Goal: Information Seeking & Learning: Find specific fact

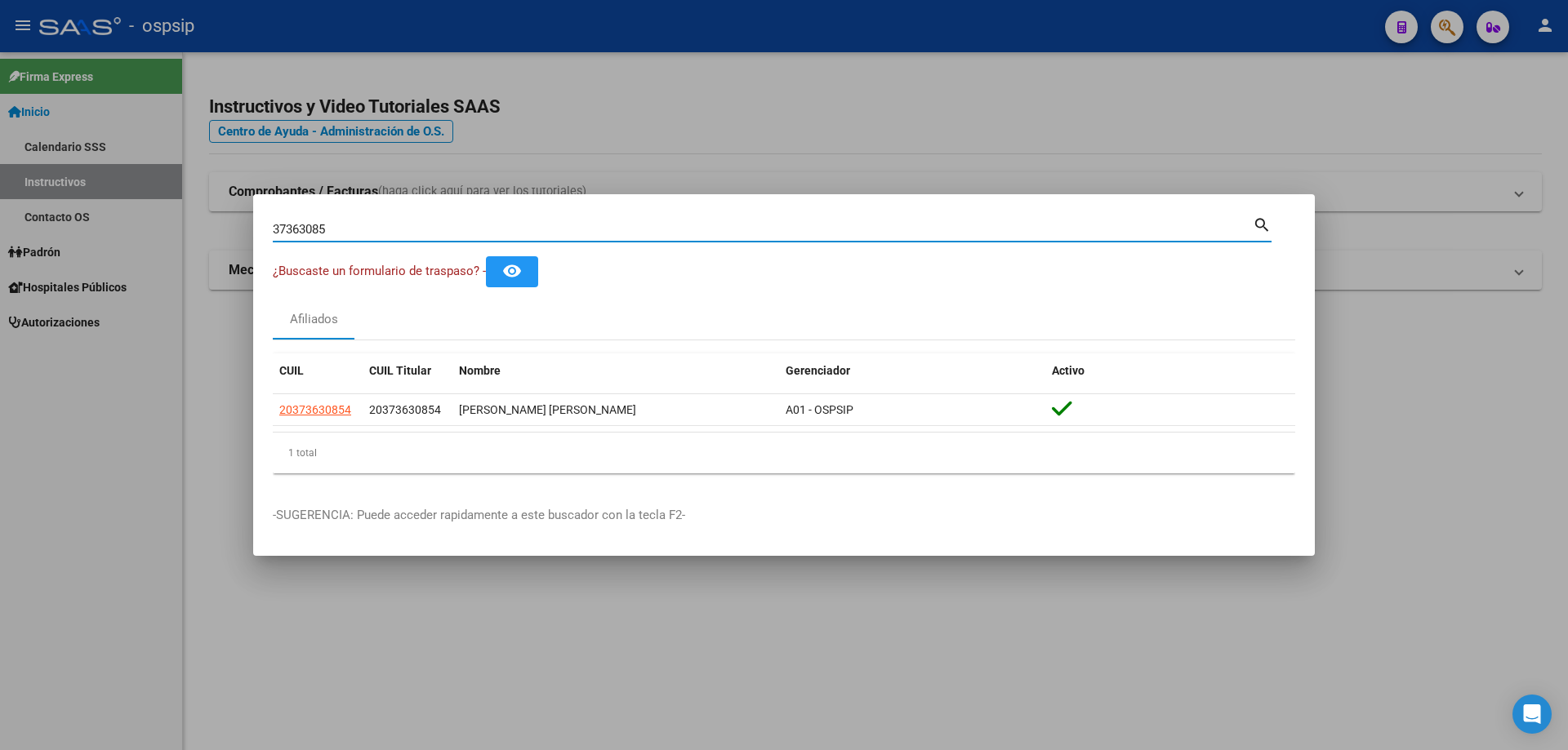
click at [530, 222] on input "37363085" at bounding box center [763, 229] width 980 height 14
type input "70237700"
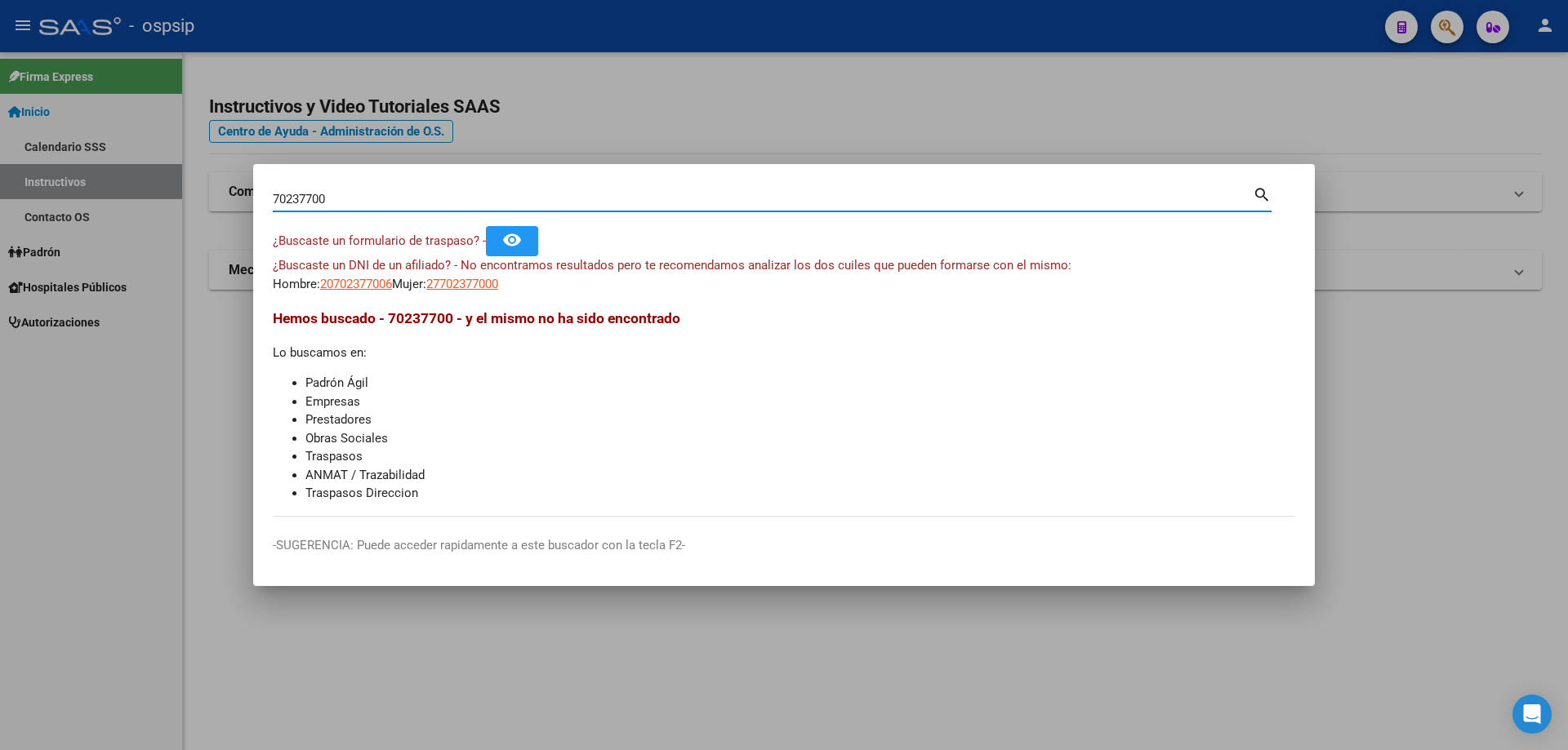
click at [596, 193] on input "70237700" at bounding box center [763, 199] width 980 height 14
paste input "22741707"
type input "22741707"
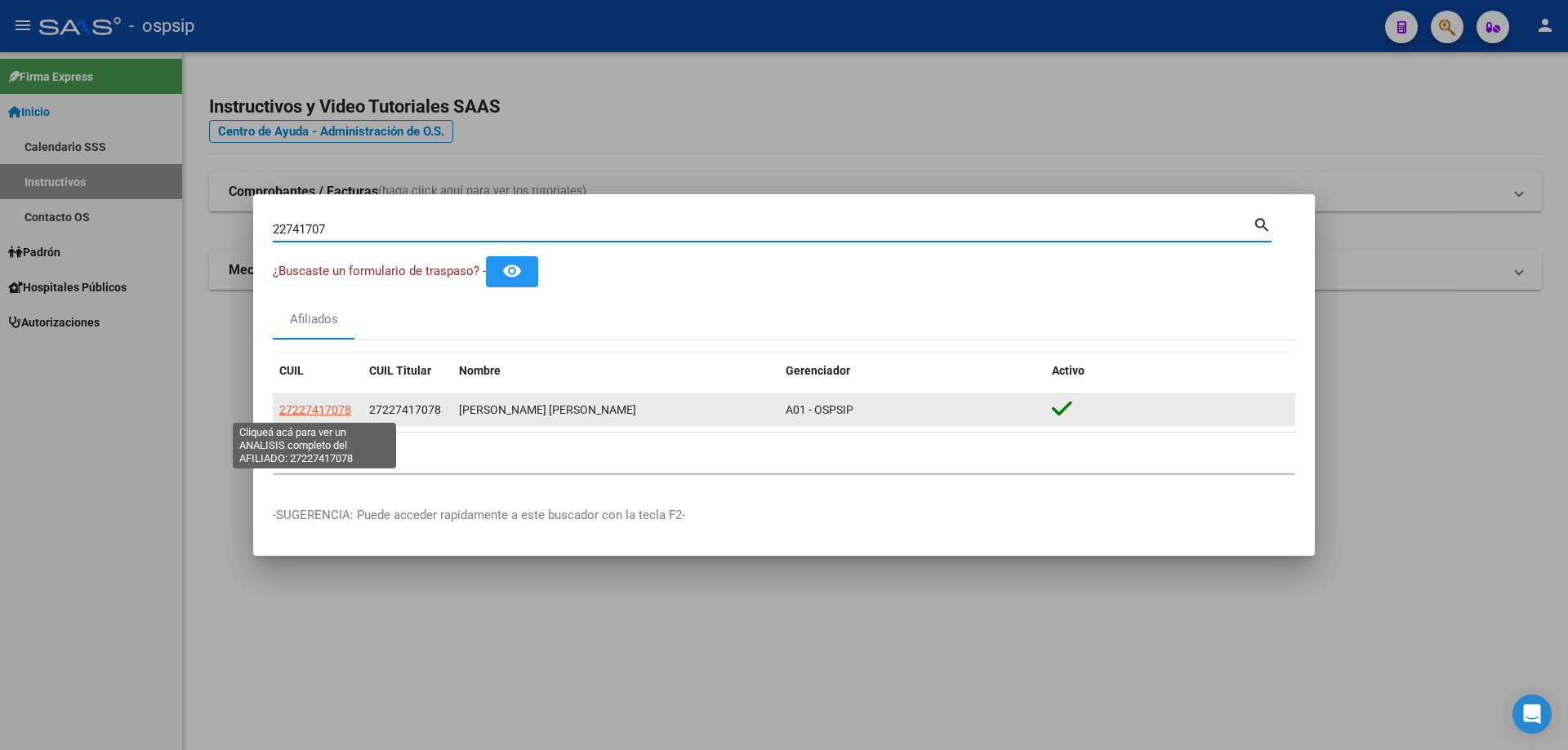
click at [322, 410] on span "27227417078" at bounding box center [316, 409] width 72 height 13
type textarea "27227417078"
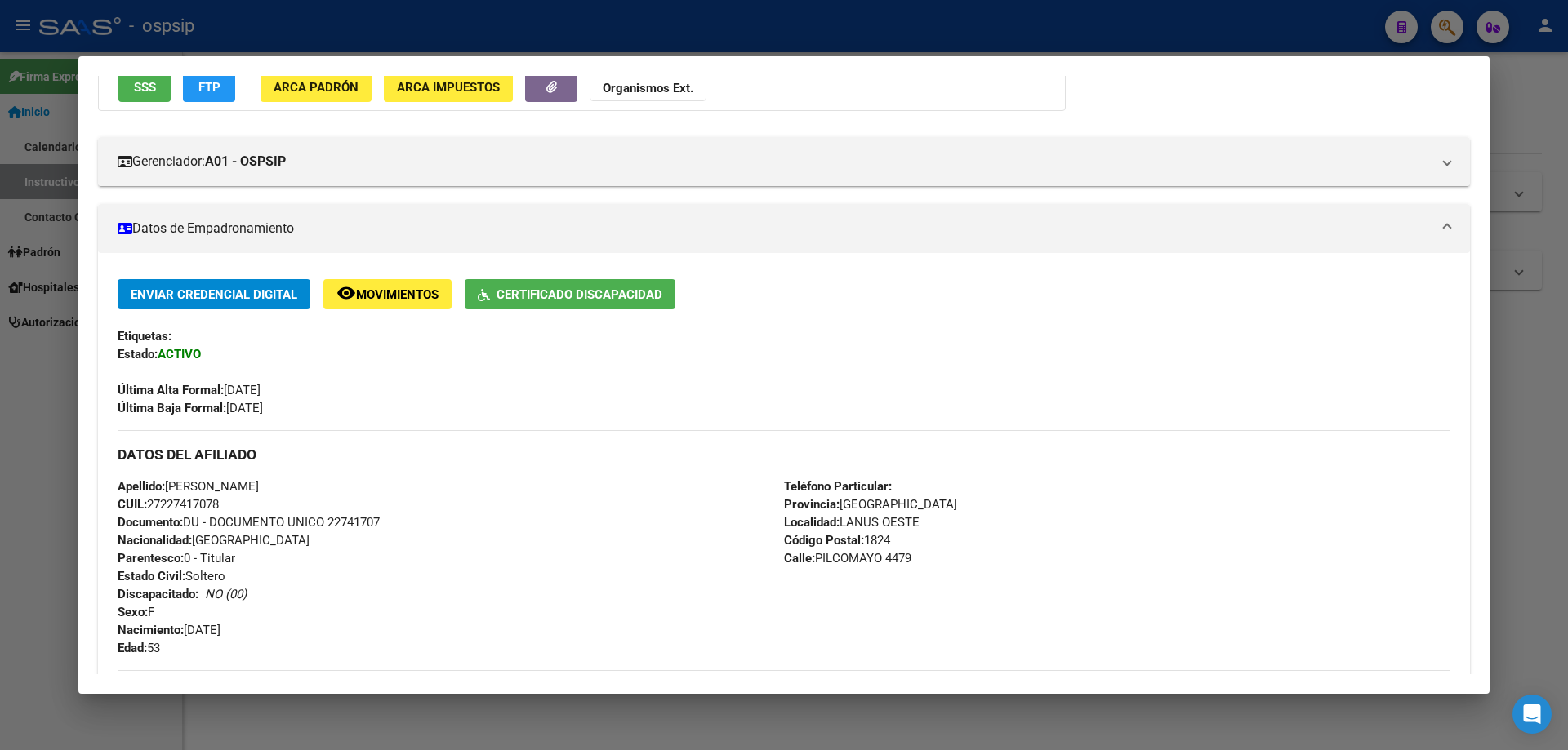
scroll to position [326, 0]
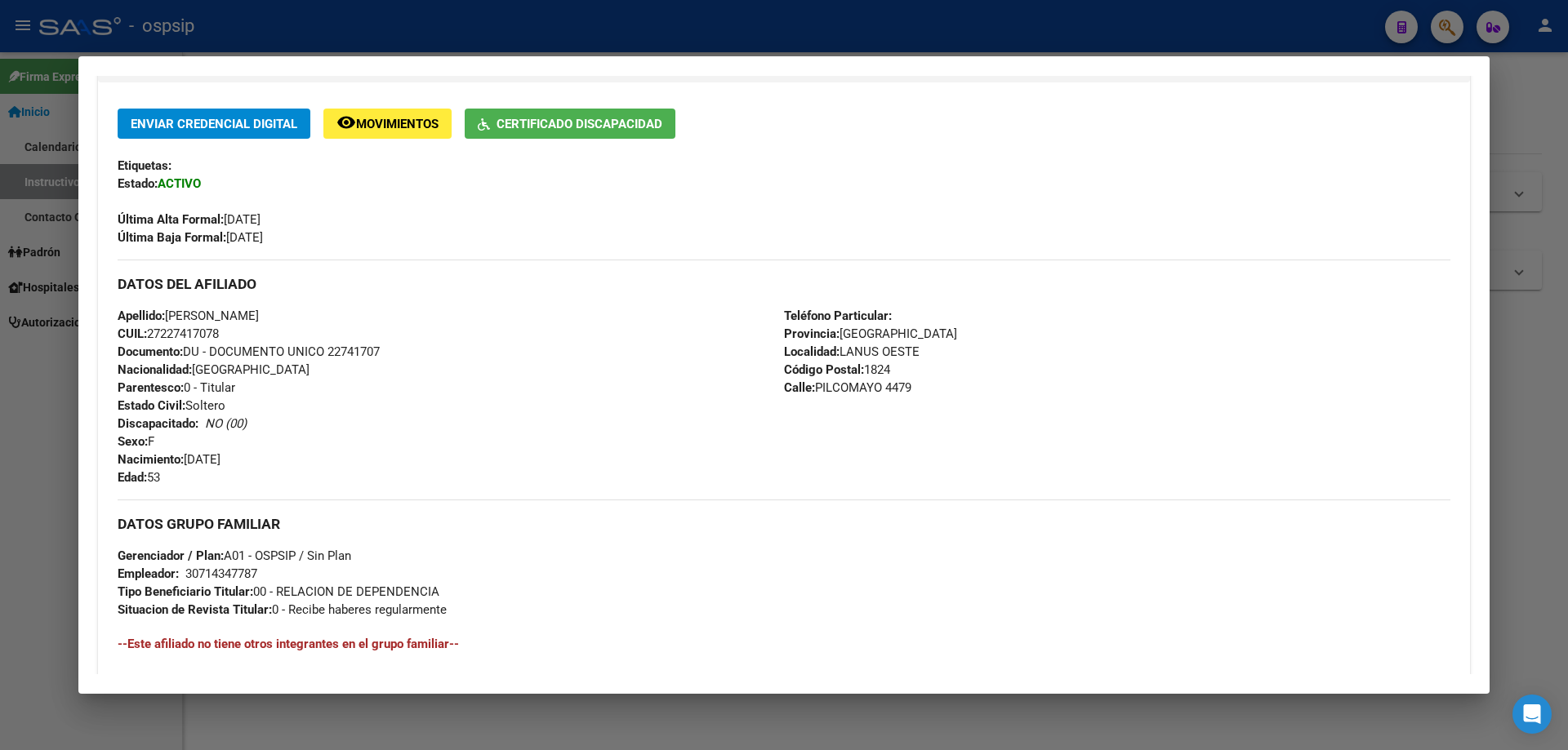
drag, startPoint x: 386, startPoint y: 354, endPoint x: 330, endPoint y: 353, distance: 56.0
click at [330, 353] on div "Apellido: [PERSON_NAME] CUIL: 27227417078 Documento: DU - DOCUMENTO UNICO 22741…" at bounding box center [450, 397] width 666 height 179
copy span "22741707"
click at [477, 34] on div at bounding box center [784, 375] width 1568 height 750
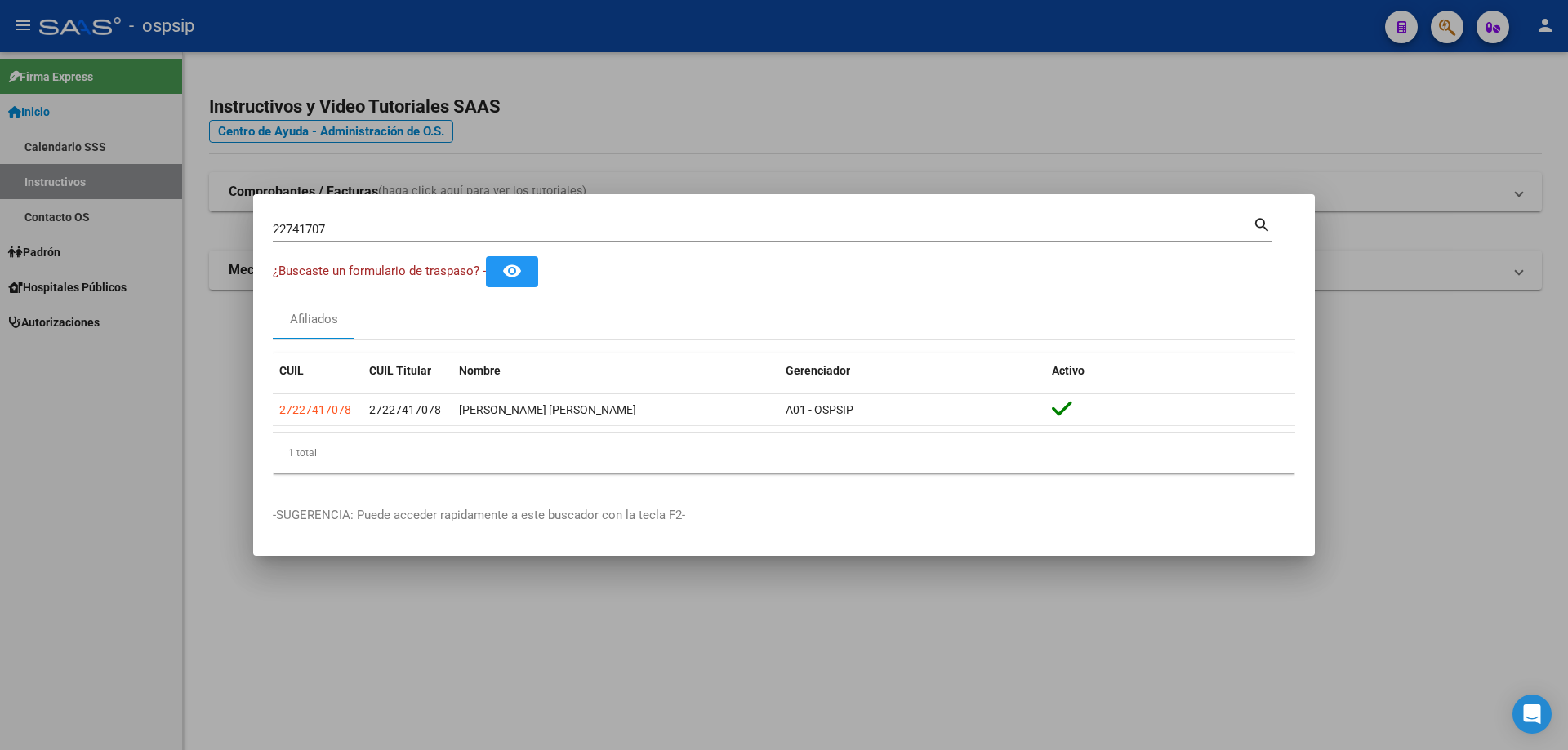
click at [540, 225] on input "22741707" at bounding box center [763, 229] width 980 height 14
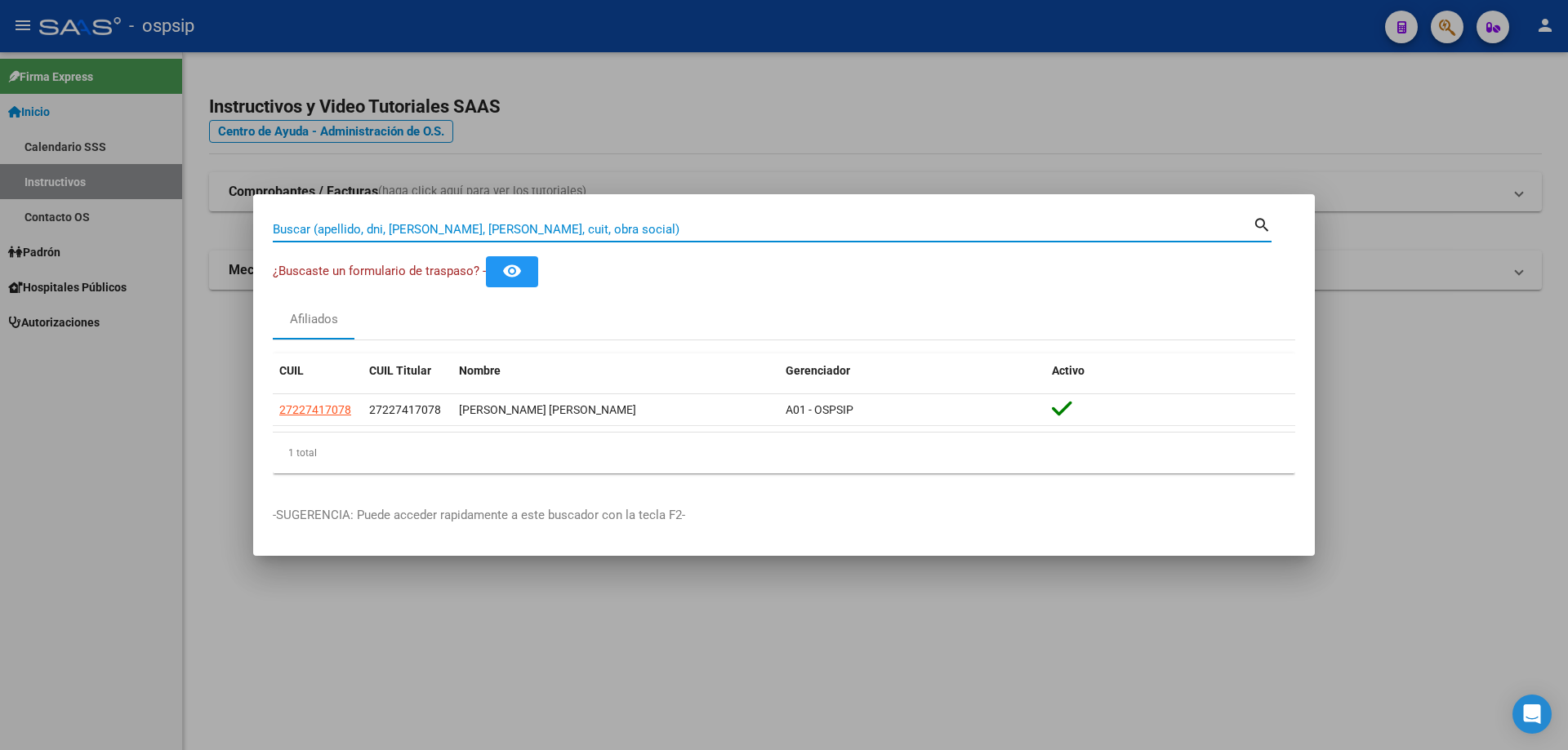
paste input "40137497"
type input "40137497"
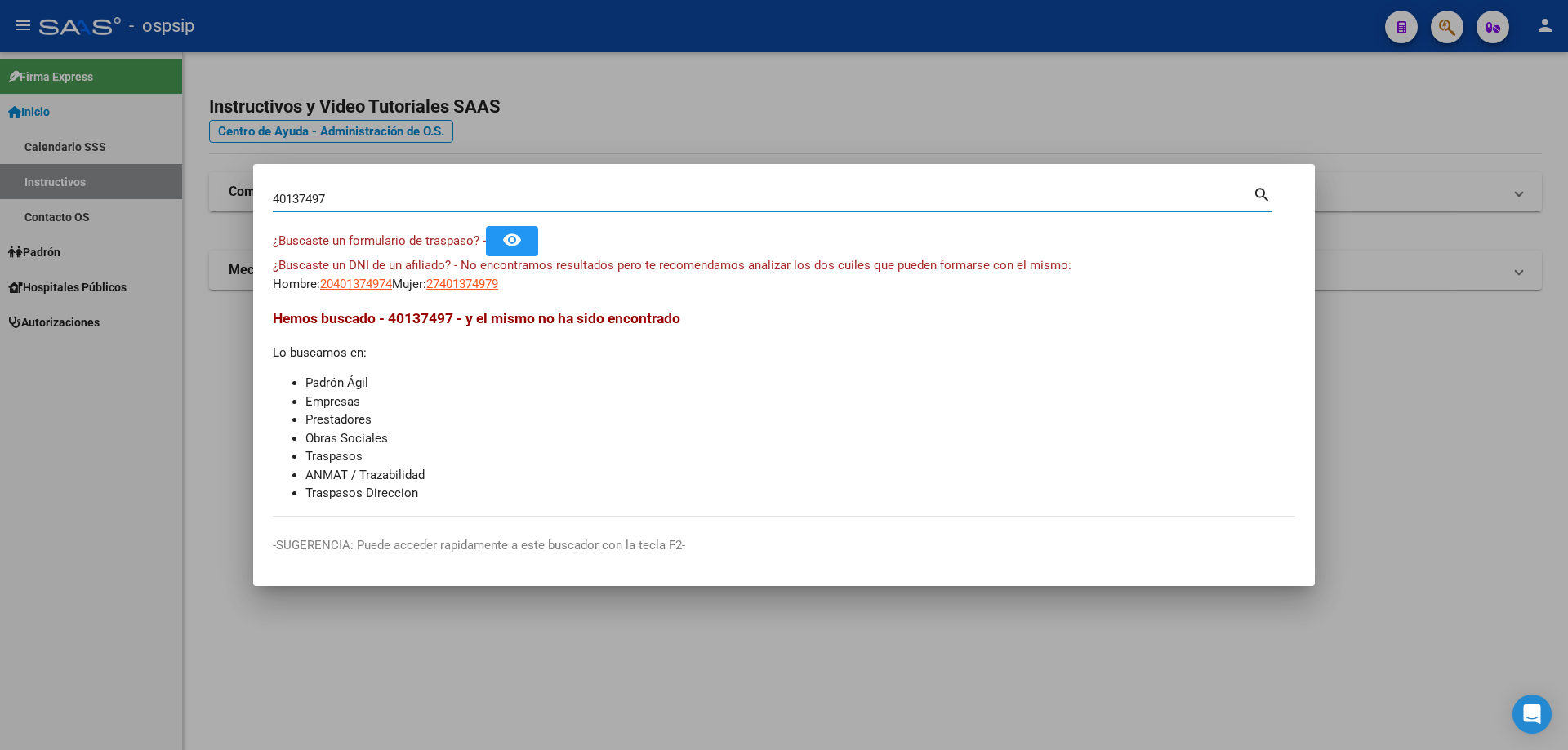
drag, startPoint x: 345, startPoint y: 203, endPoint x: 233, endPoint y: 200, distance: 112.0
click at [233, 200] on div "40137497 Buscar (apellido, dni, cuil, nro traspaso, cuit, obra social) search ¿…" at bounding box center [784, 375] width 1568 height 750
